Goal: Check status: Check status

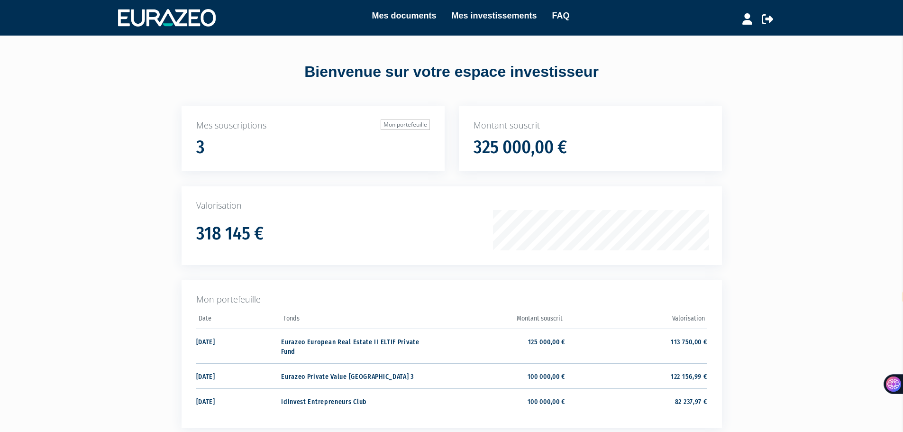
select select "fr"
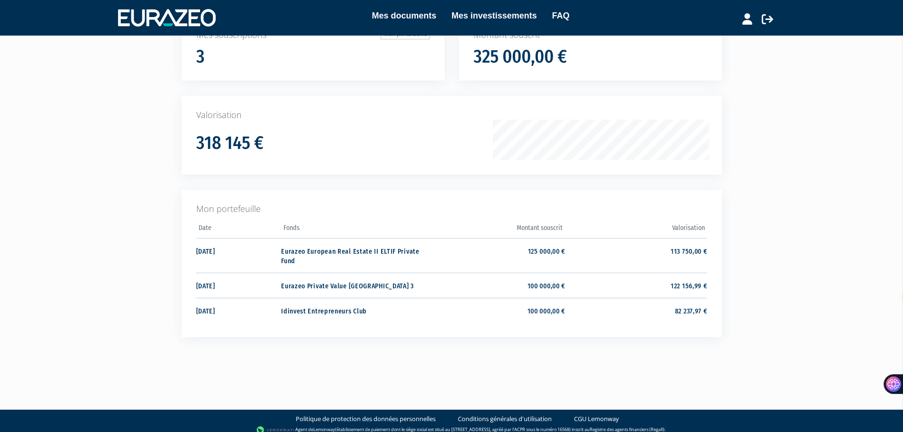
scroll to position [95, 0]
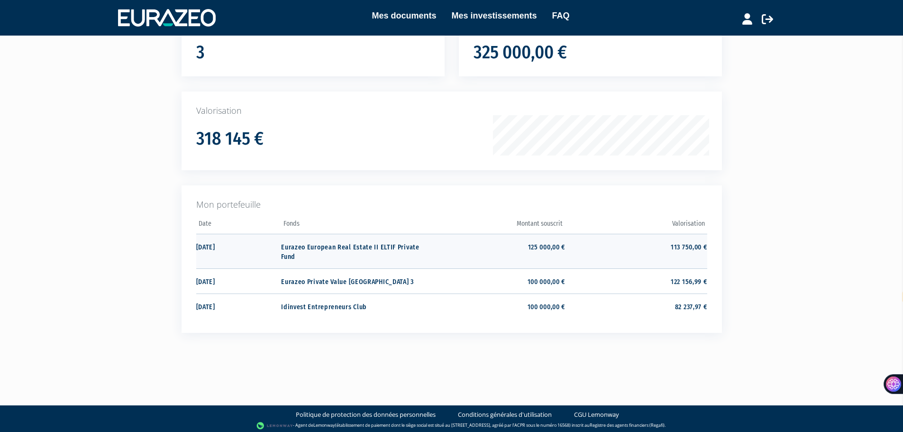
click at [682, 249] on td "113 750,00 €" at bounding box center [636, 251] width 142 height 35
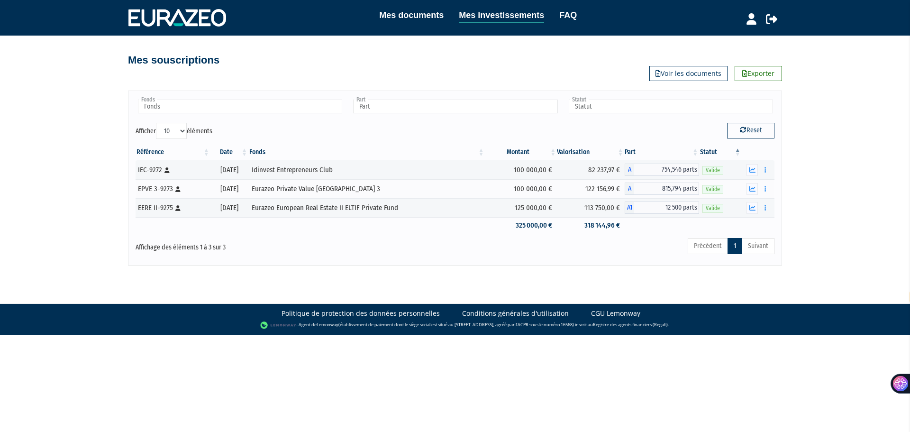
select select "fr"
click at [758, 166] on button "button" at bounding box center [752, 170] width 11 height 12
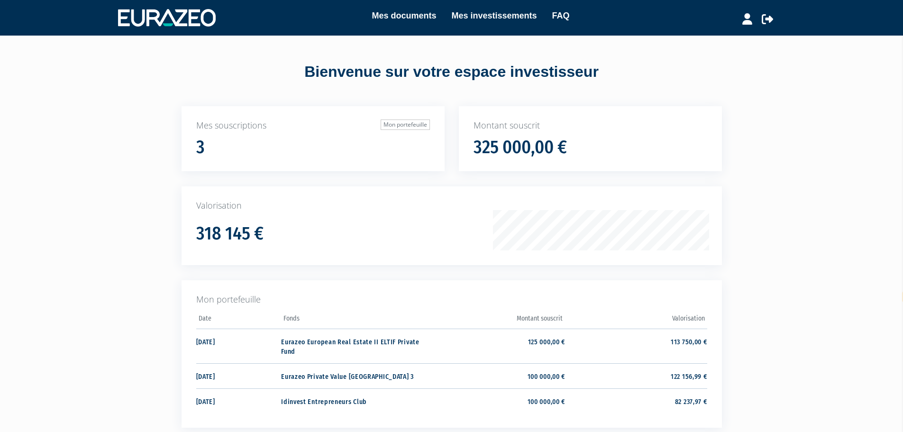
select select "fr"
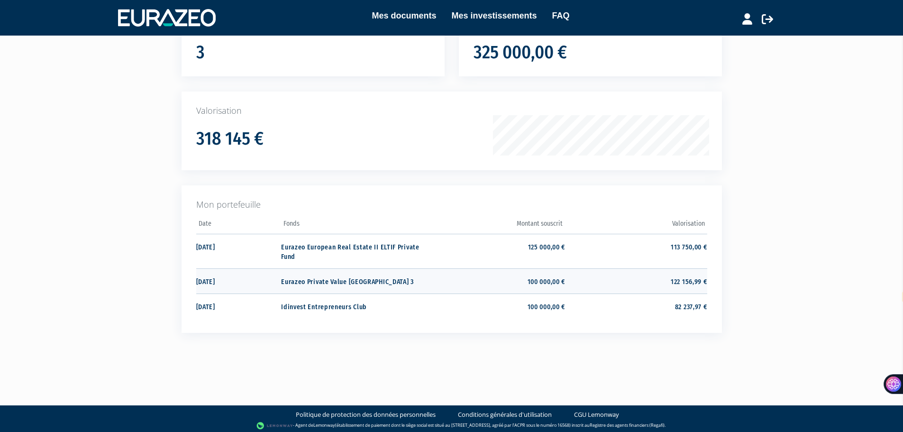
click at [682, 280] on td "122 156,99 €" at bounding box center [636, 280] width 142 height 25
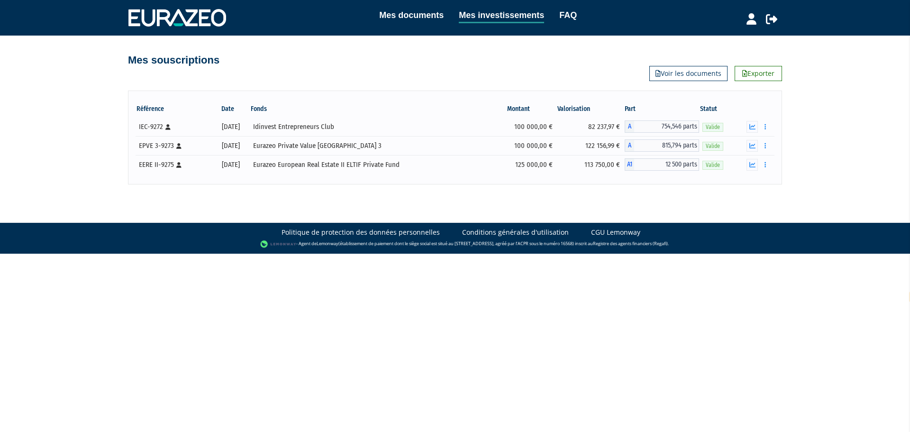
select select "fr"
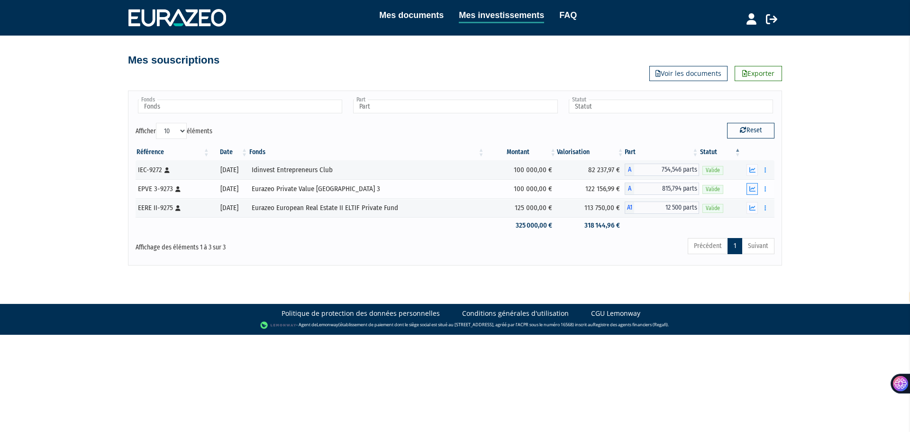
click at [753, 186] on icon "button" at bounding box center [753, 189] width 6 height 6
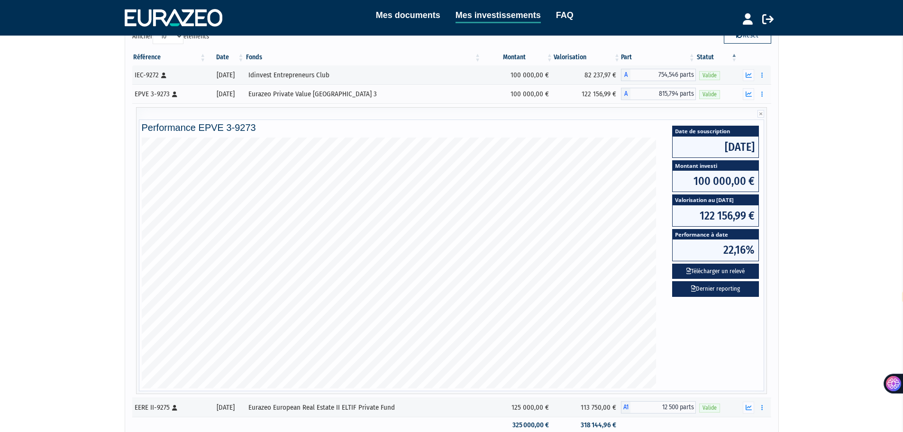
scroll to position [190, 0]
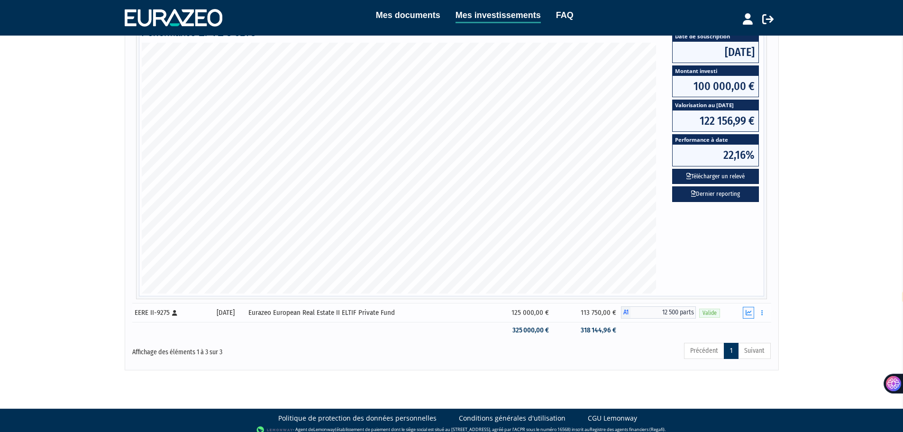
click at [749, 315] on icon "button" at bounding box center [749, 313] width 6 height 6
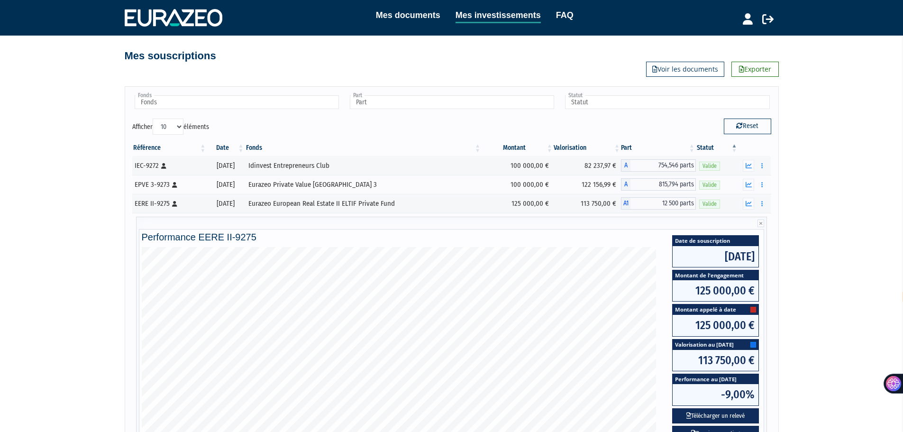
scroll to position [0, 0]
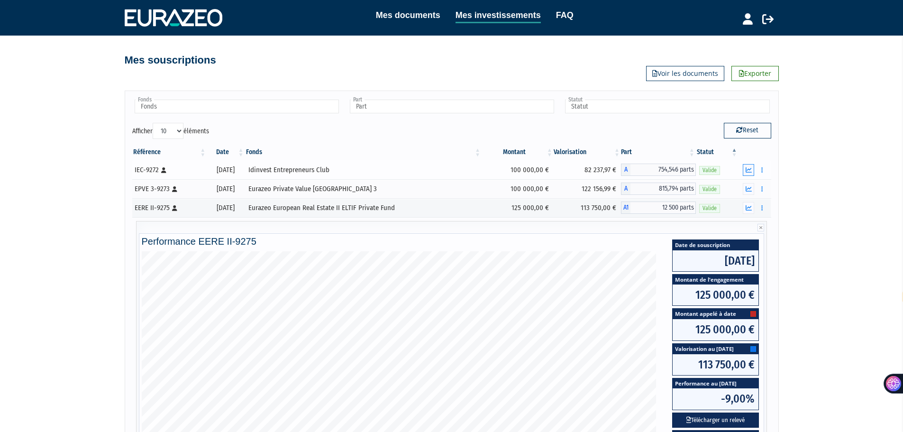
click at [752, 171] on icon "button" at bounding box center [749, 170] width 6 height 6
